Goal: Task Accomplishment & Management: Manage account settings

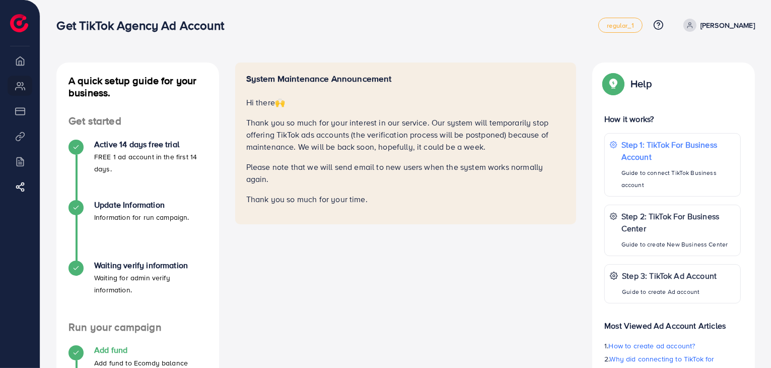
click at [115, 349] on h4 "Add fund" at bounding box center [141, 350] width 94 height 10
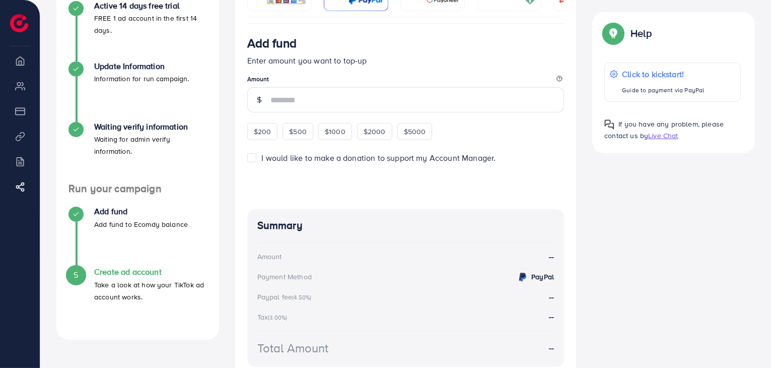
scroll to position [218, 0]
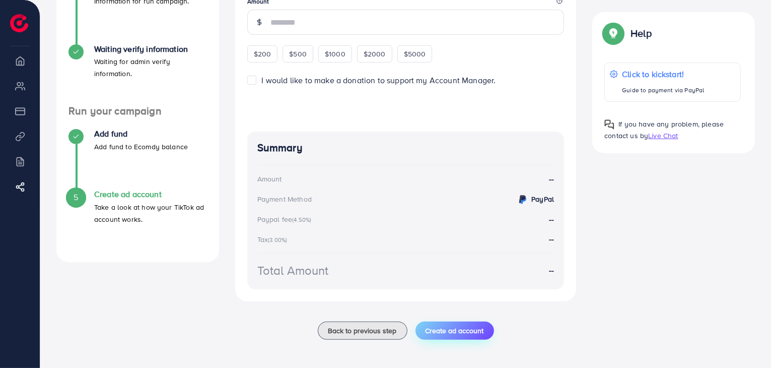
click at [442, 325] on span "Create ad account" at bounding box center [455, 330] width 58 height 10
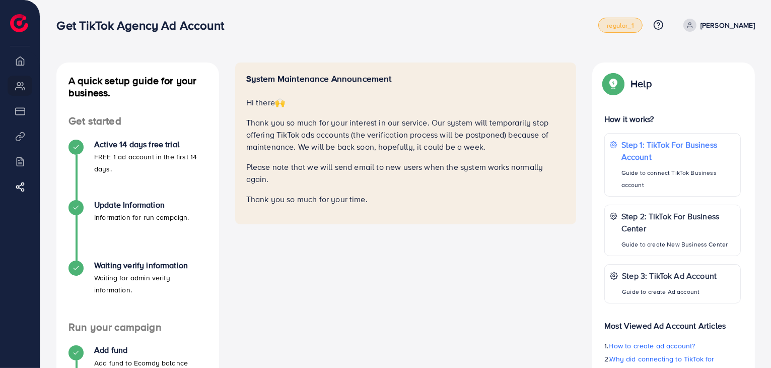
click at [634, 28] on span "regular_1" at bounding box center [620, 25] width 27 height 7
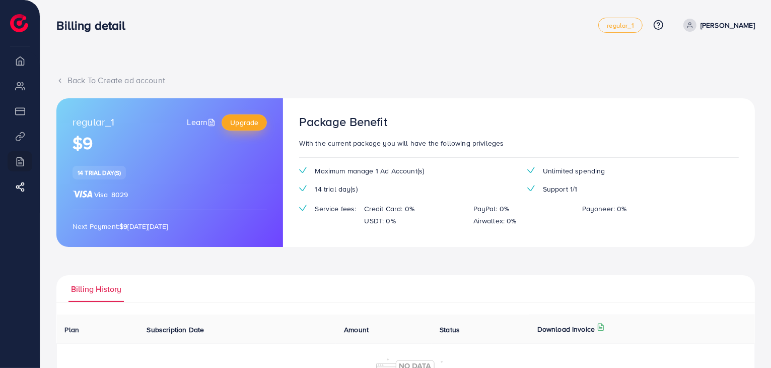
click at [239, 122] on span "Upgrade" at bounding box center [244, 122] width 28 height 10
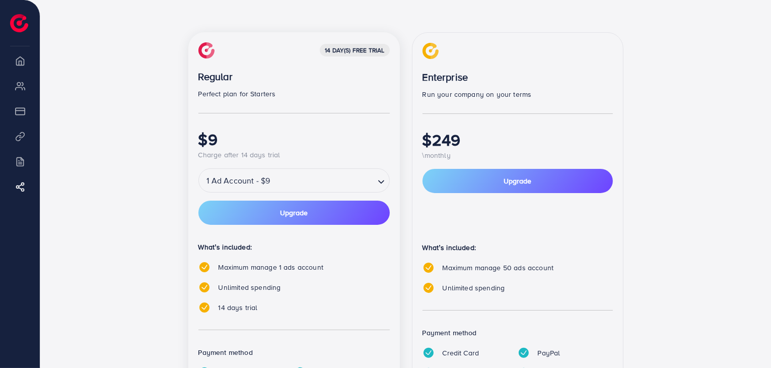
scroll to position [157, 0]
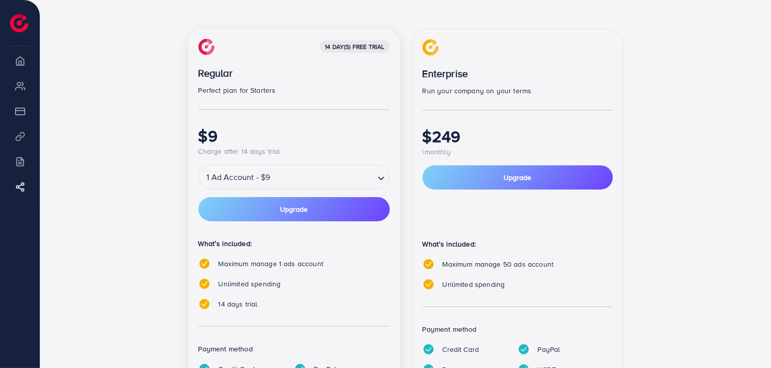
click at [278, 179] on input "Search for option" at bounding box center [323, 177] width 100 height 18
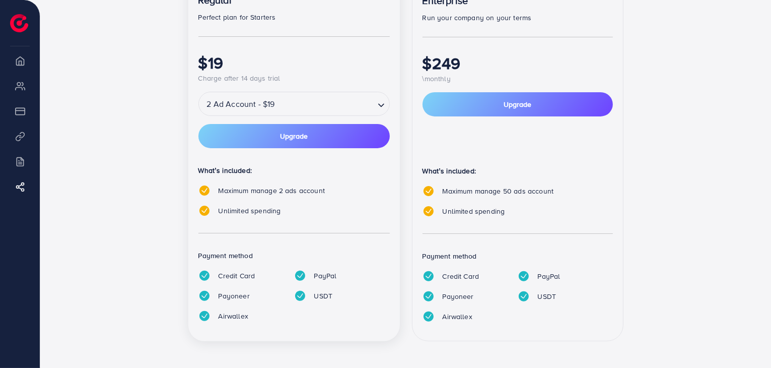
scroll to position [231, 0]
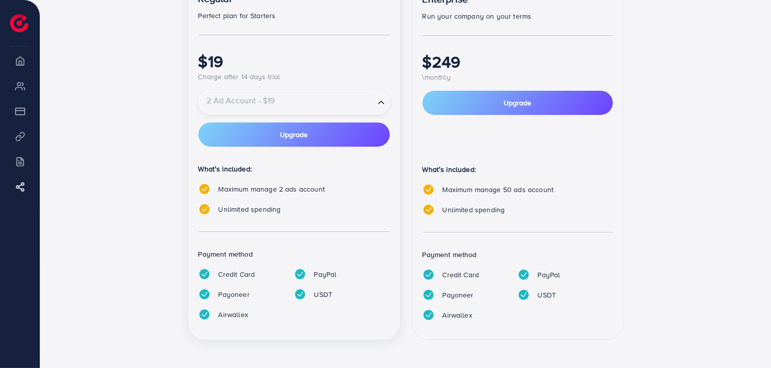
click at [320, 101] on input "Search for option" at bounding box center [287, 103] width 174 height 18
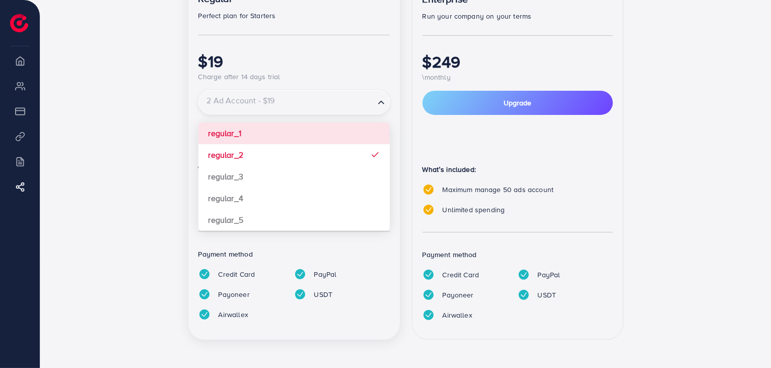
click at [290, 134] on div "14 day(s) free trial Regular Perfect plan for Starters $19 Charge after 14 days…" at bounding box center [294, 147] width 212 height 386
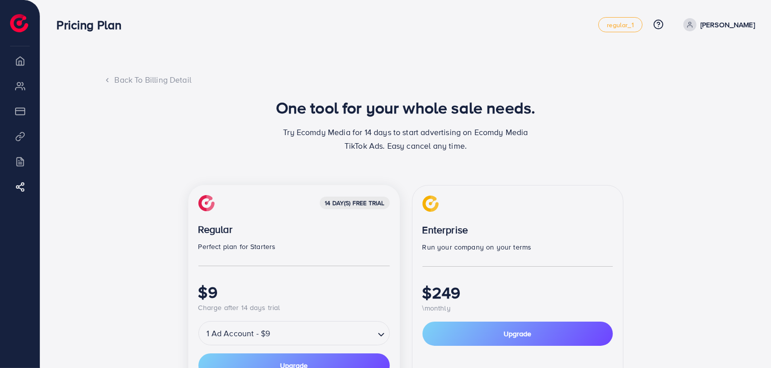
scroll to position [0, 0]
click at [719, 30] on link "[PERSON_NAME]" at bounding box center [717, 25] width 76 height 13
drag, startPoint x: 528, startPoint y: 75, endPoint x: 50, endPoint y: 143, distance: 482.3
click at [528, 75] on div "Back To Billing Detail" at bounding box center [406, 81] width 604 height 12
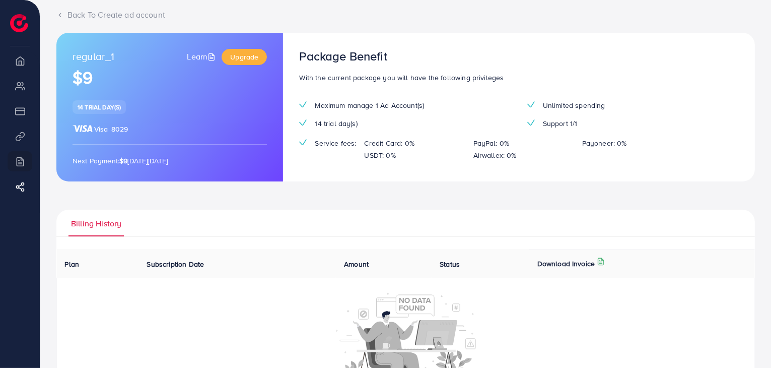
scroll to position [70, 0]
